Goal: Task Accomplishment & Management: Manage account settings

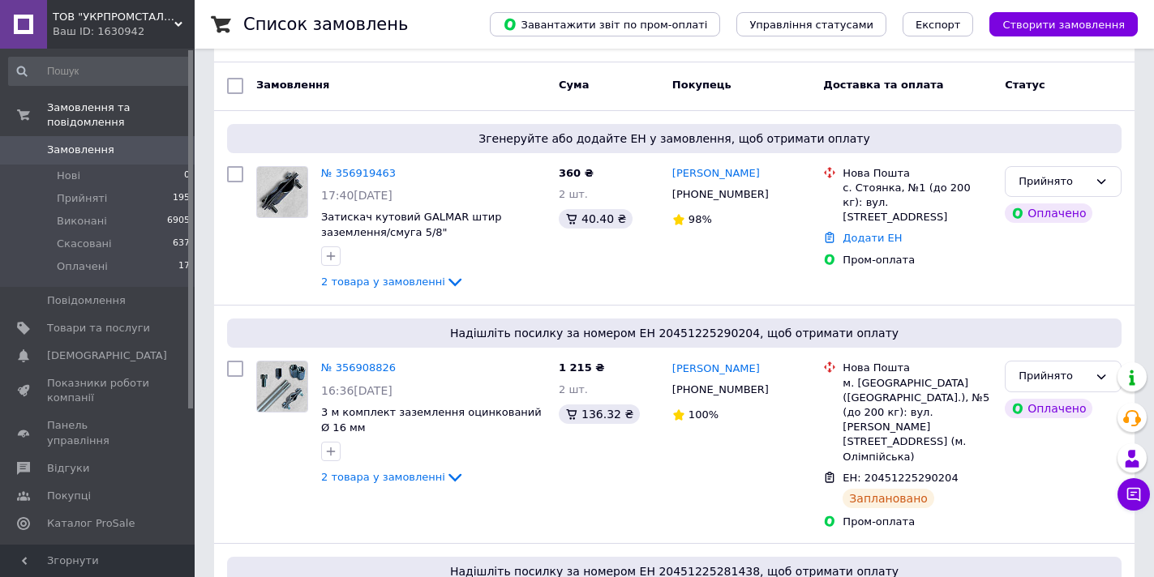
scroll to position [31, 0]
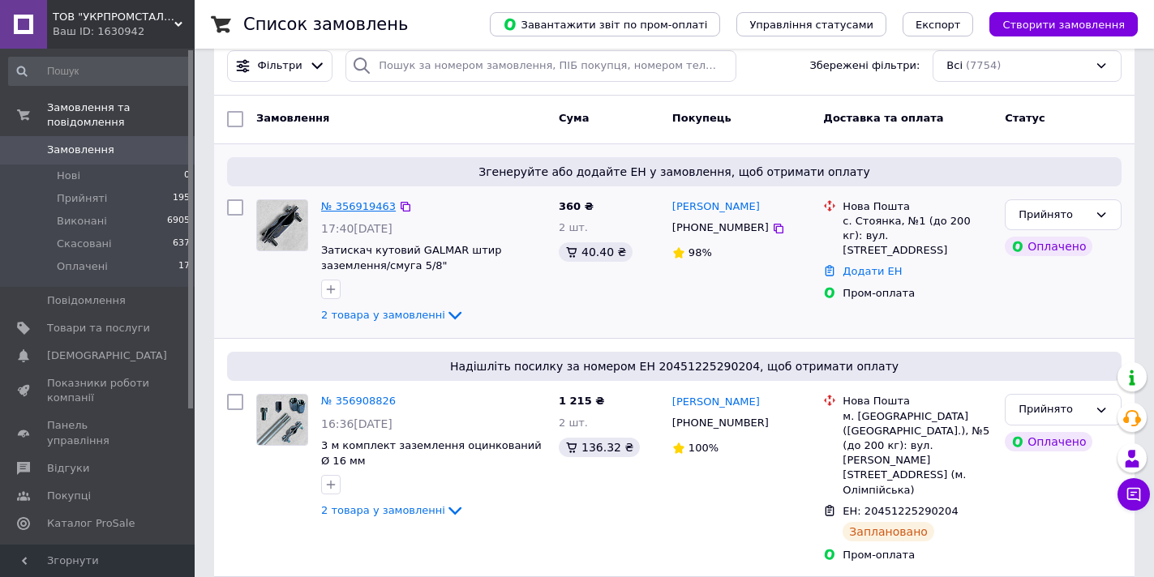
click at [352, 208] on link "№ 356919463" at bounding box center [358, 206] width 75 height 12
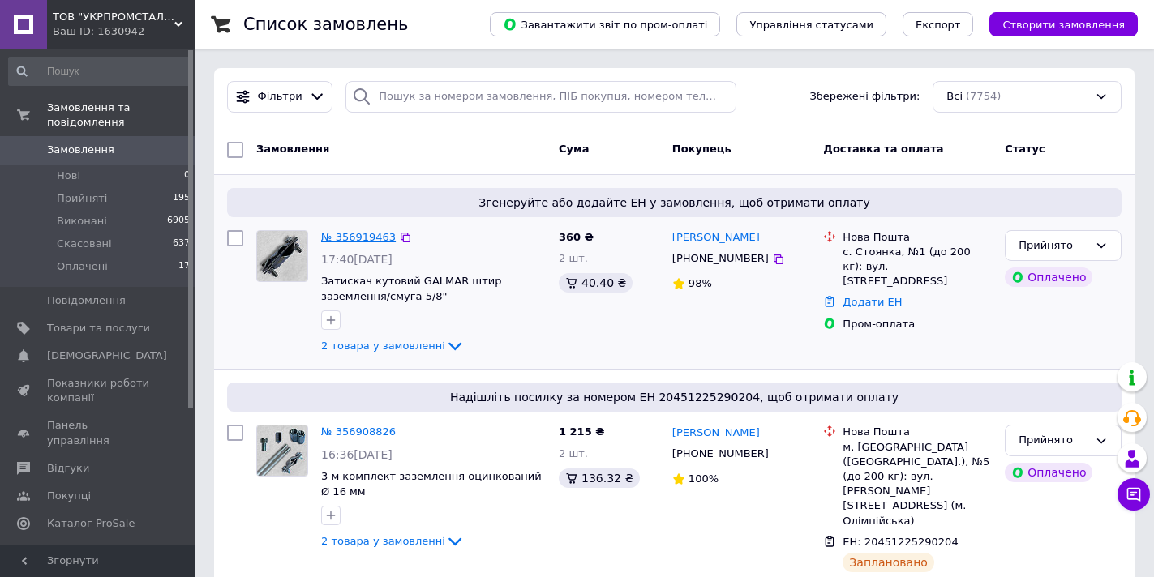
click at [359, 237] on link "№ 356919463" at bounding box center [358, 237] width 75 height 12
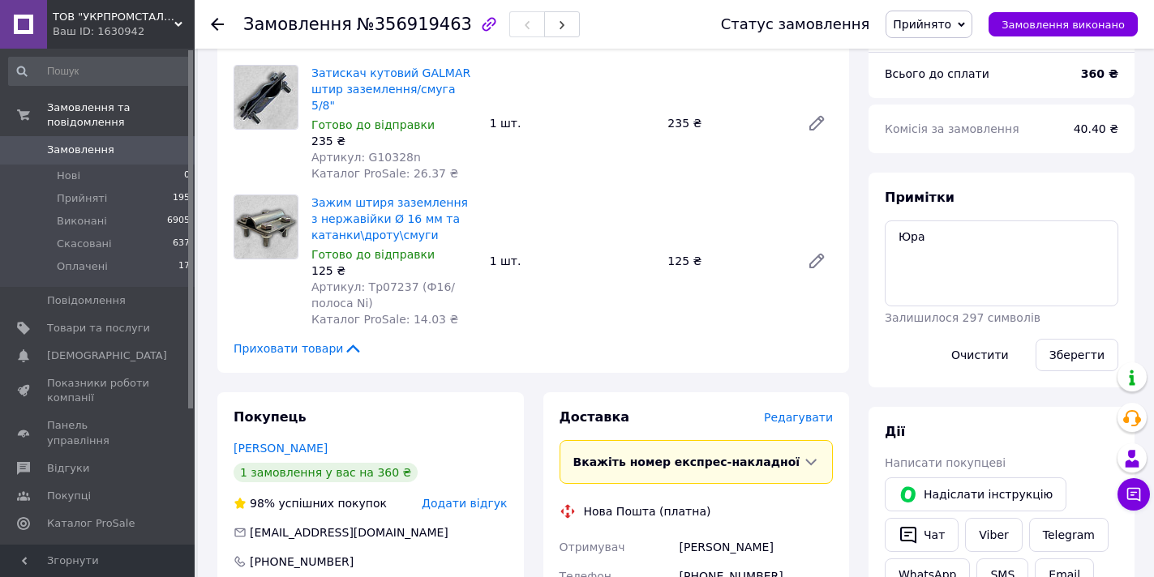
scroll to position [349, 0]
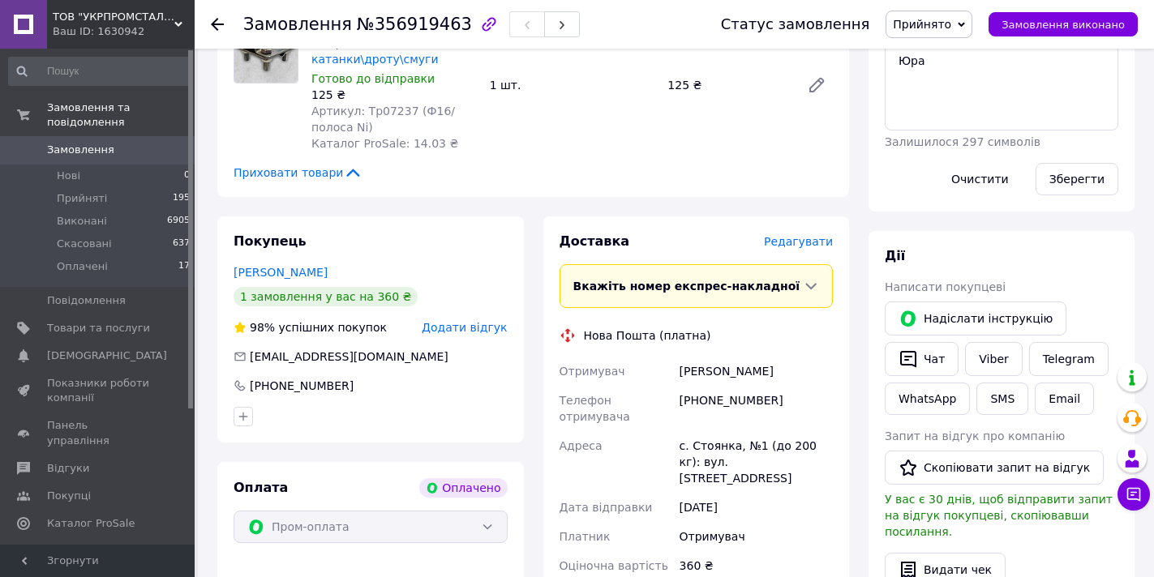
drag, startPoint x: 782, startPoint y: 358, endPoint x: 681, endPoint y: 357, distance: 101.4
click at [681, 357] on div "[PERSON_NAME]" at bounding box center [756, 371] width 160 height 29
copy div "[PERSON_NAME]"
drag, startPoint x: 769, startPoint y: 386, endPoint x: 700, endPoint y: 384, distance: 69.0
click at [700, 386] on div "[PHONE_NUMBER]" at bounding box center [756, 408] width 160 height 45
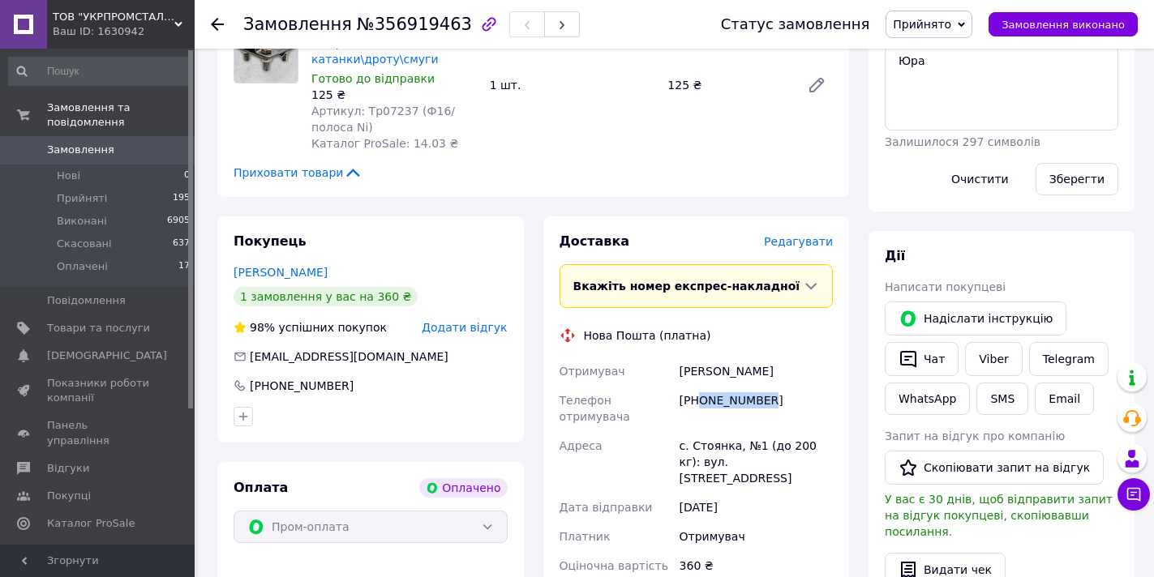
copy div "0732381294"
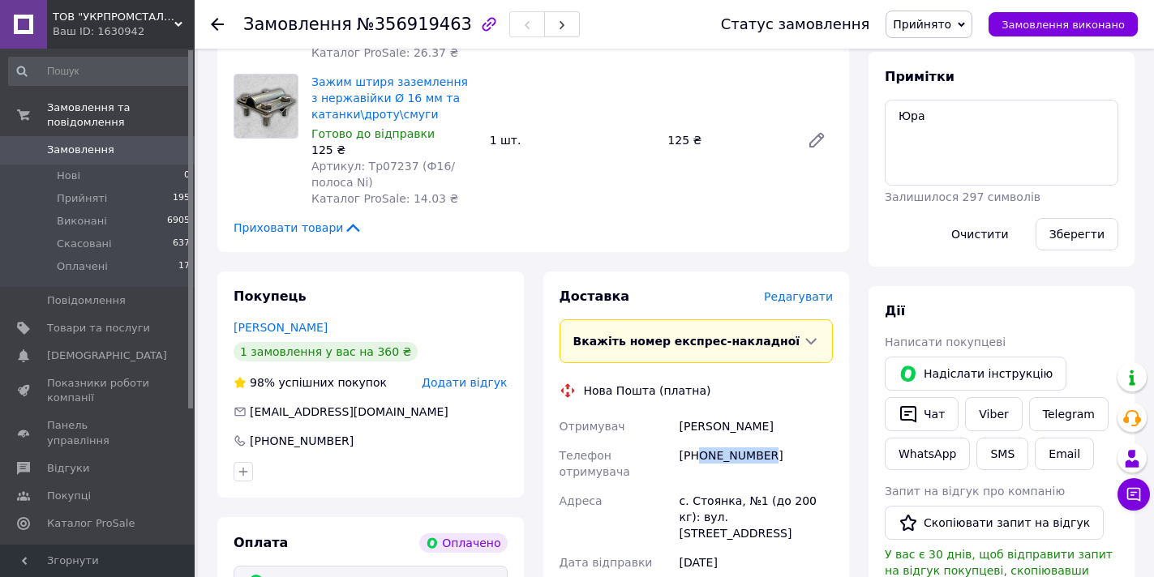
scroll to position [376, 0]
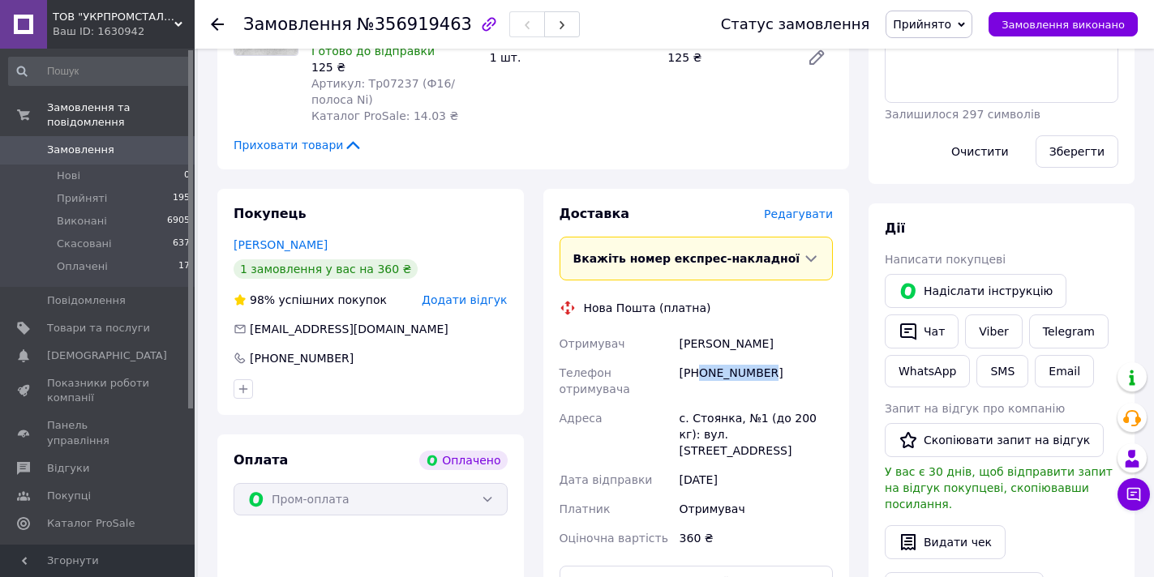
drag, startPoint x: 778, startPoint y: 332, endPoint x: 681, endPoint y: 334, distance: 97.3
click at [681, 334] on div "[PERSON_NAME]" at bounding box center [756, 343] width 160 height 29
copy div "[PERSON_NAME]"
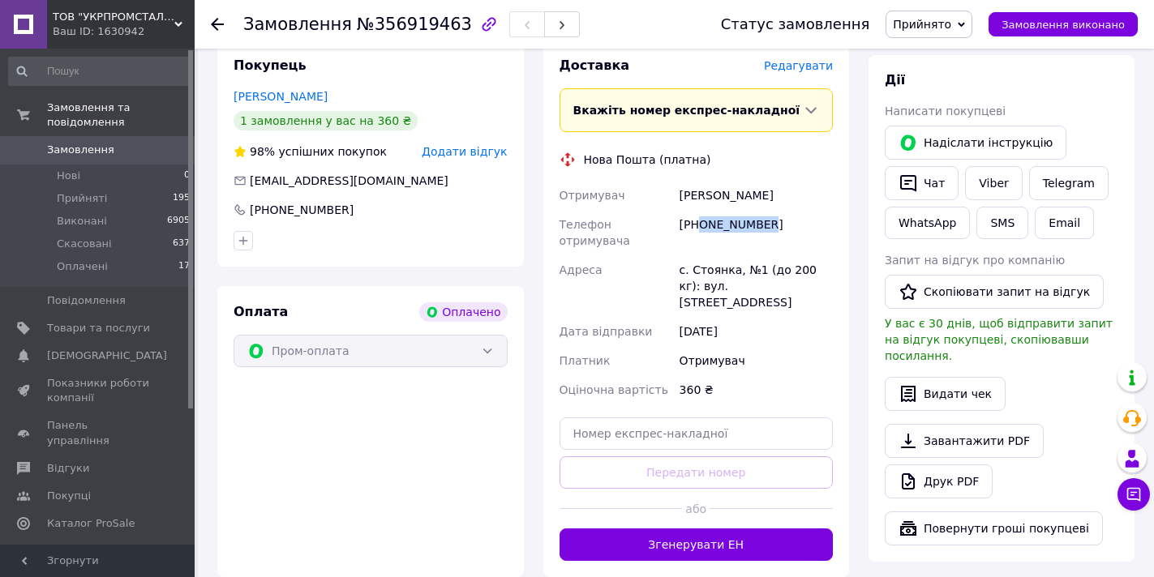
scroll to position [611, 0]
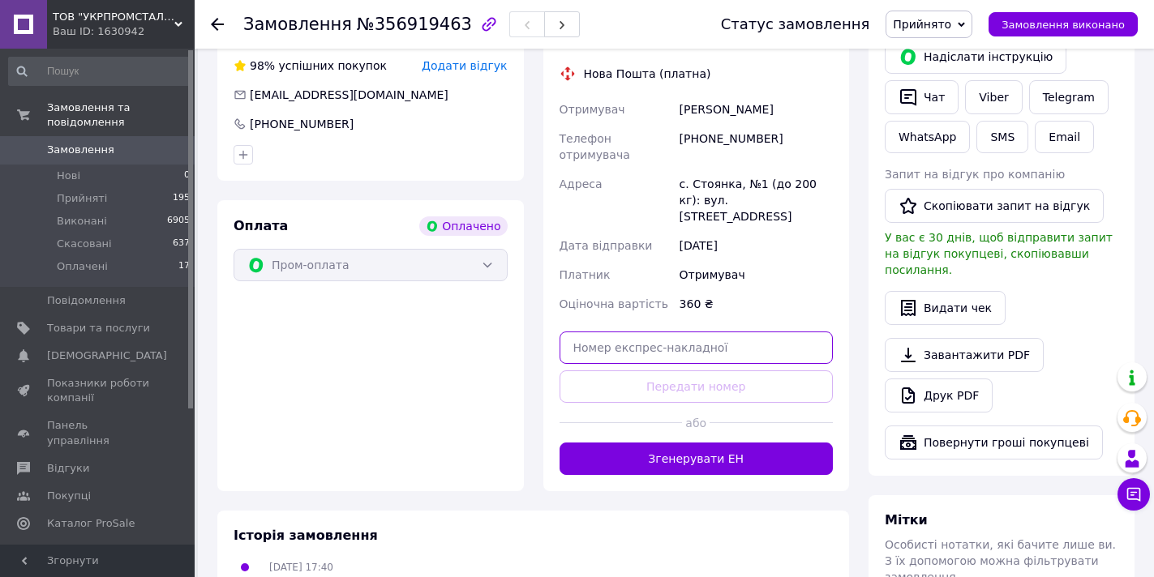
click at [750, 332] on input "text" at bounding box center [696, 348] width 274 height 32
paste input "20451225363239"
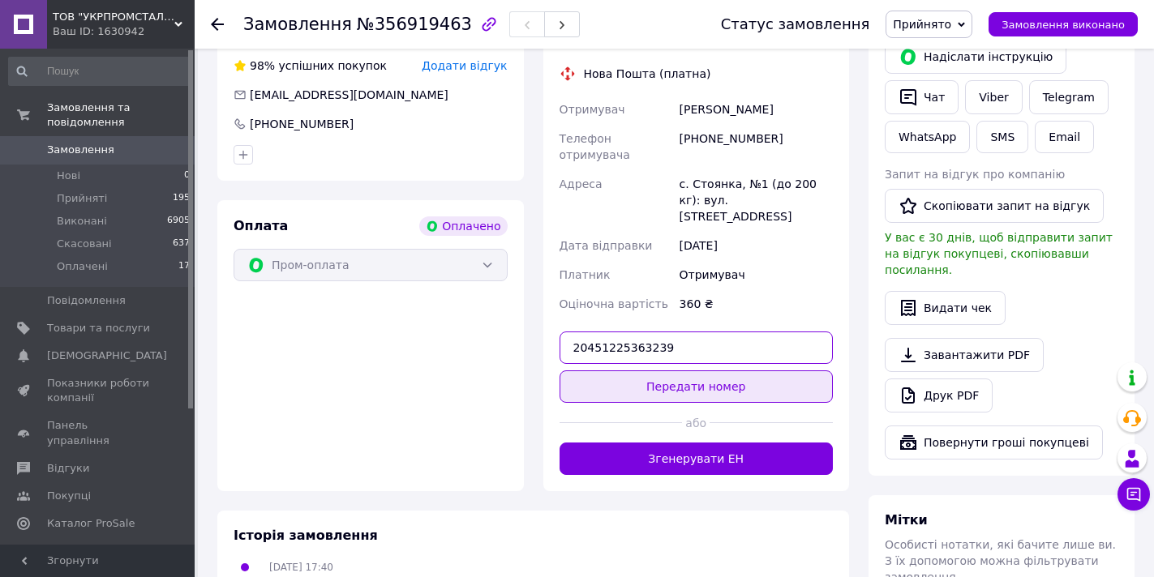
type input "20451225363239"
click at [741, 371] on button "Передати номер" at bounding box center [696, 387] width 274 height 32
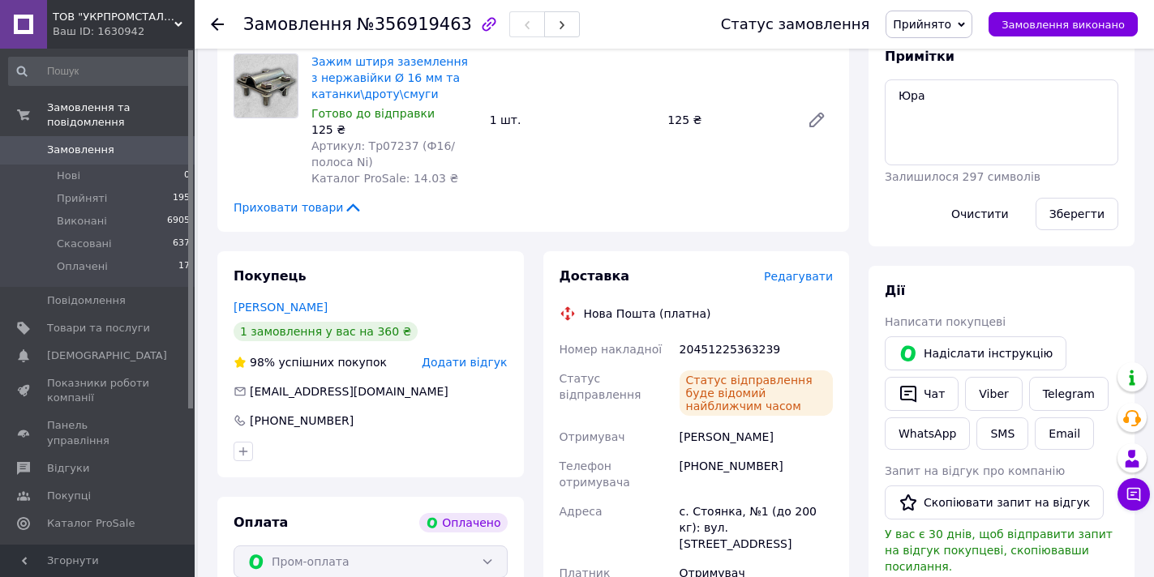
scroll to position [329, 0]
